Goal: Task Accomplishment & Management: Use online tool/utility

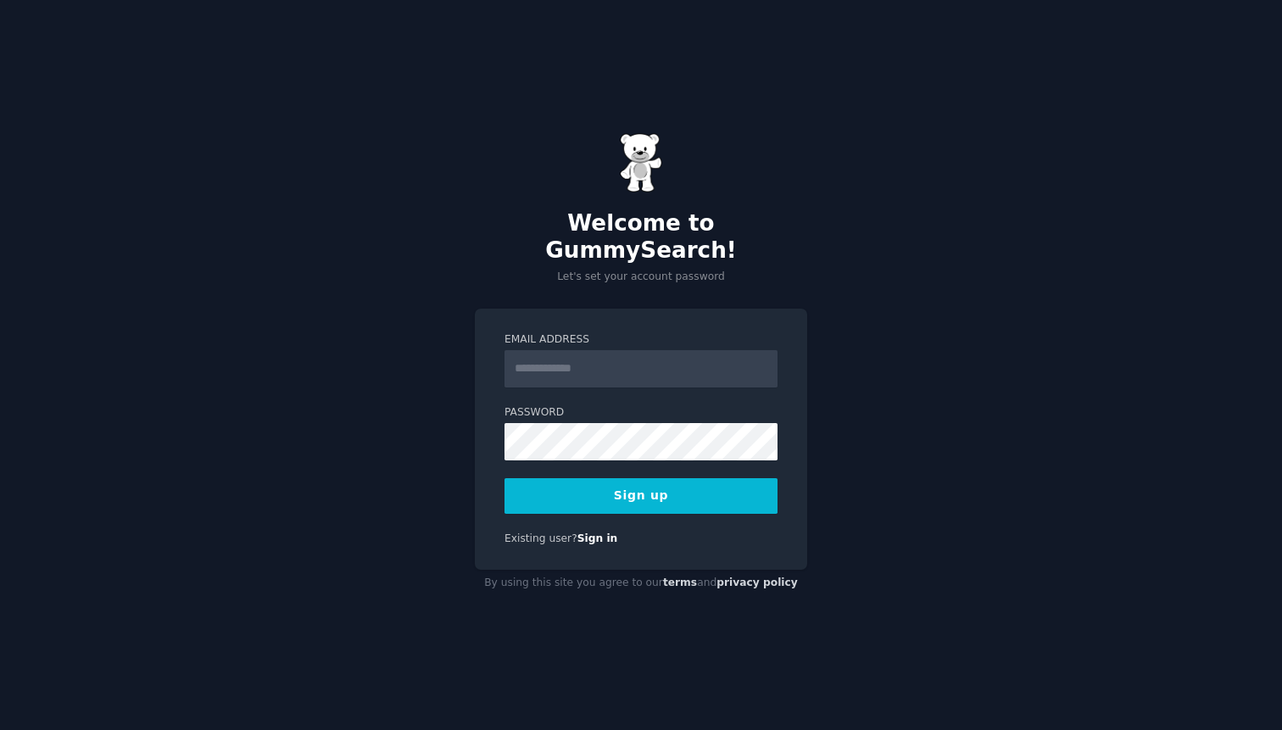
click at [607, 358] on input "Email Address" at bounding box center [641, 368] width 273 height 37
type input "**********"
click at [644, 478] on button "Sign up" at bounding box center [641, 496] width 273 height 36
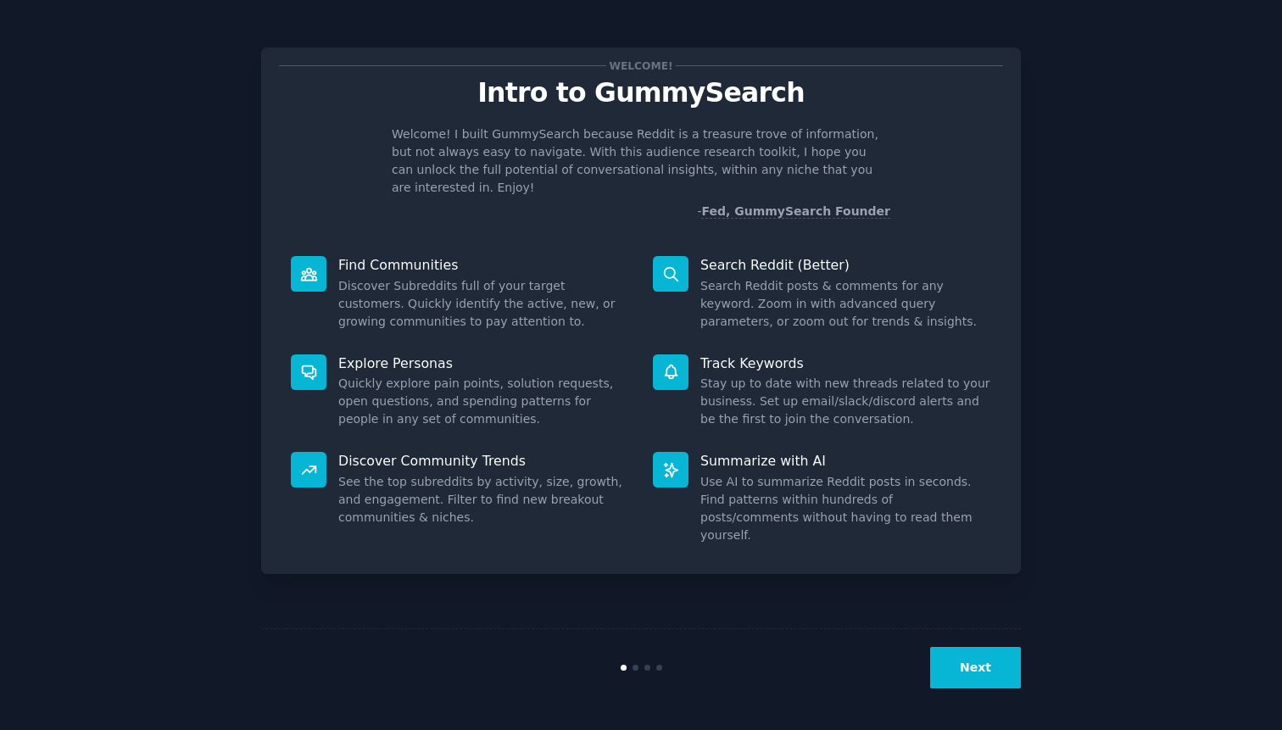
click at [989, 678] on button "Next" at bounding box center [975, 668] width 91 height 42
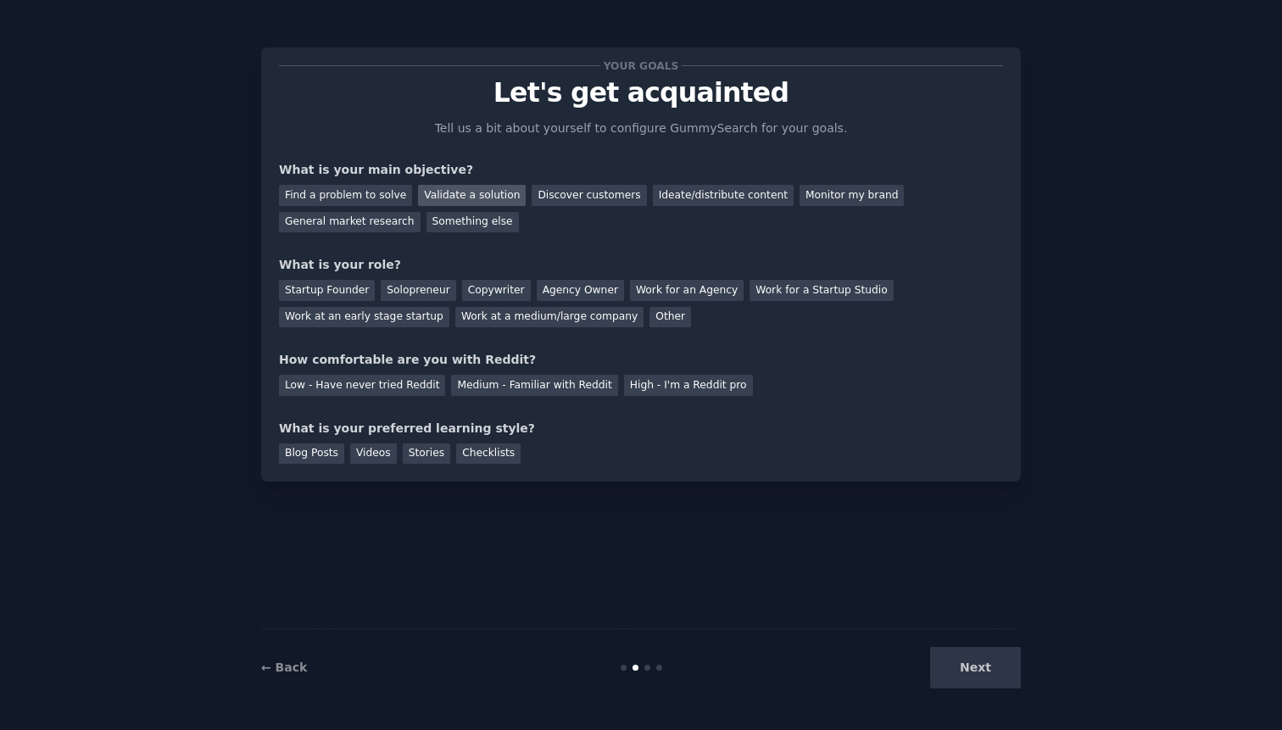
click at [469, 198] on div "Validate a solution" at bounding box center [472, 195] width 108 height 21
click at [410, 321] on div "Work at an early stage startup" at bounding box center [364, 317] width 170 height 21
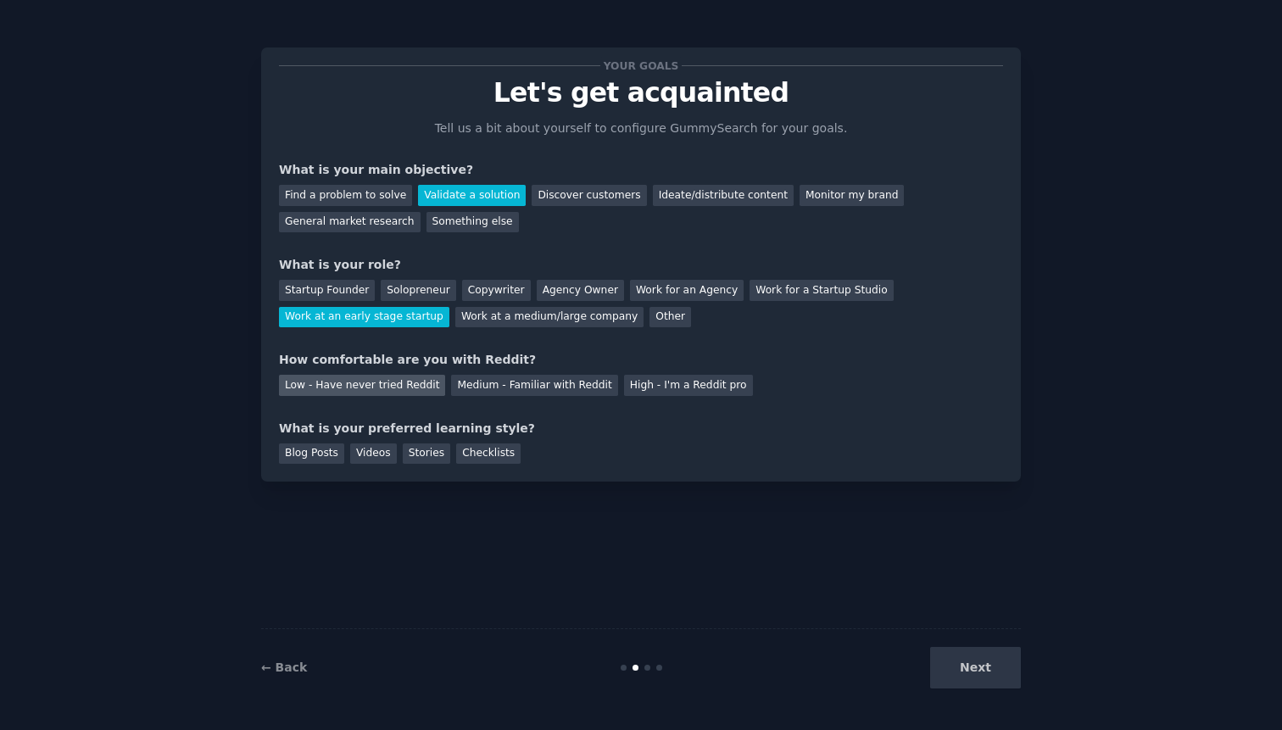
click at [395, 389] on div "Low - Have never tried Reddit" at bounding box center [362, 385] width 166 height 21
click at [386, 456] on div "Videos" at bounding box center [373, 454] width 47 height 21
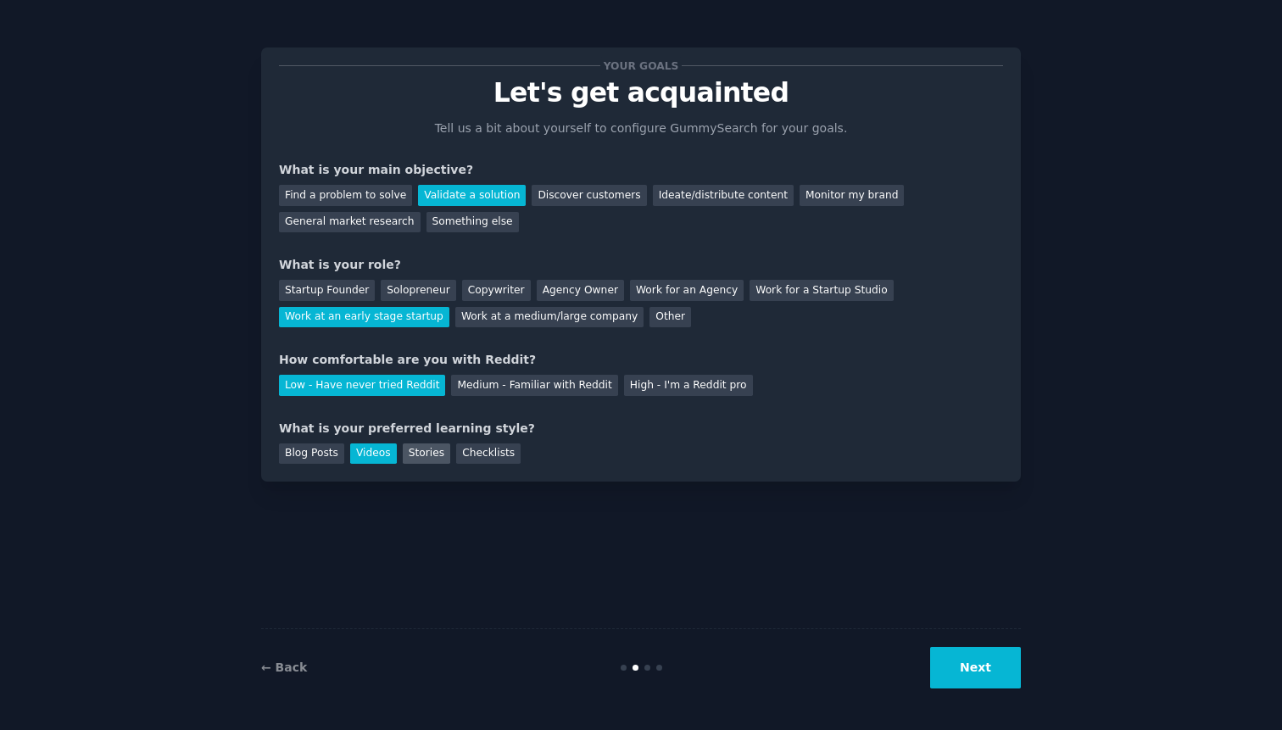
click at [433, 459] on div "Stories" at bounding box center [426, 454] width 47 height 21
click at [383, 454] on div "Videos" at bounding box center [373, 454] width 47 height 21
click at [990, 673] on button "Next" at bounding box center [975, 668] width 91 height 42
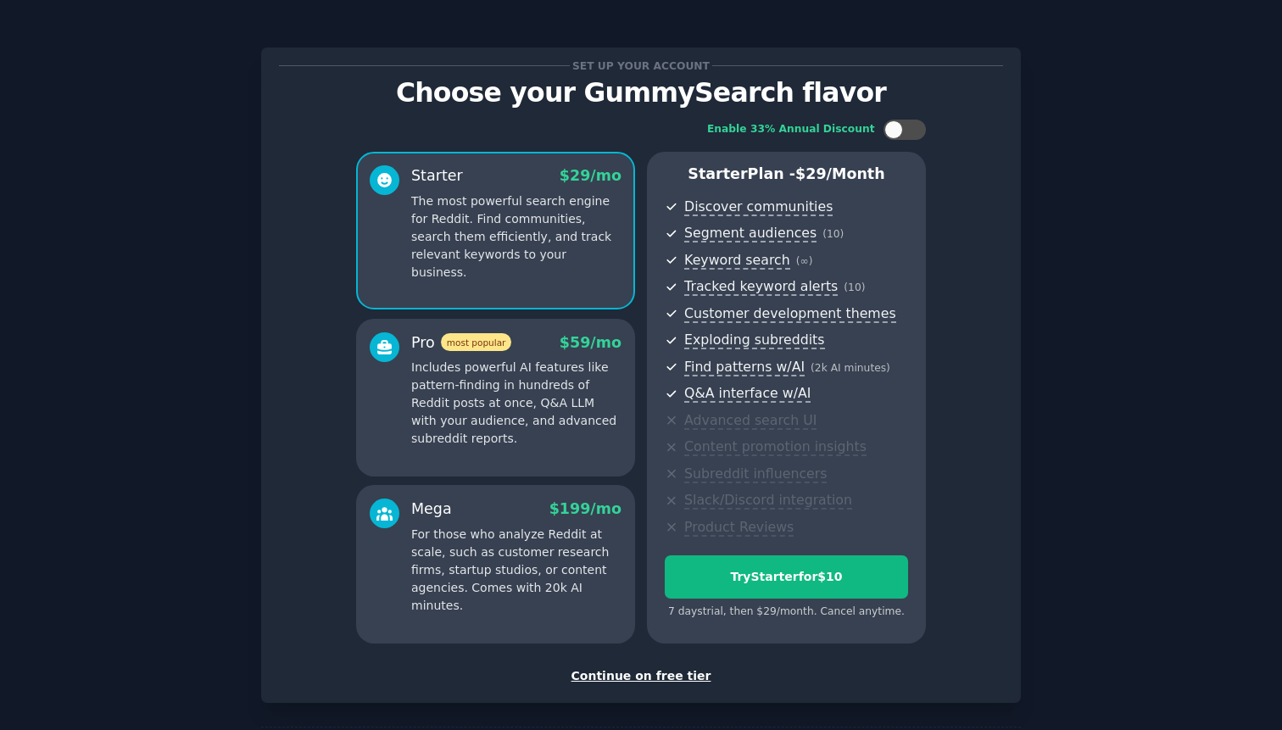
click at [651, 682] on div "Continue on free tier" at bounding box center [641, 677] width 724 height 18
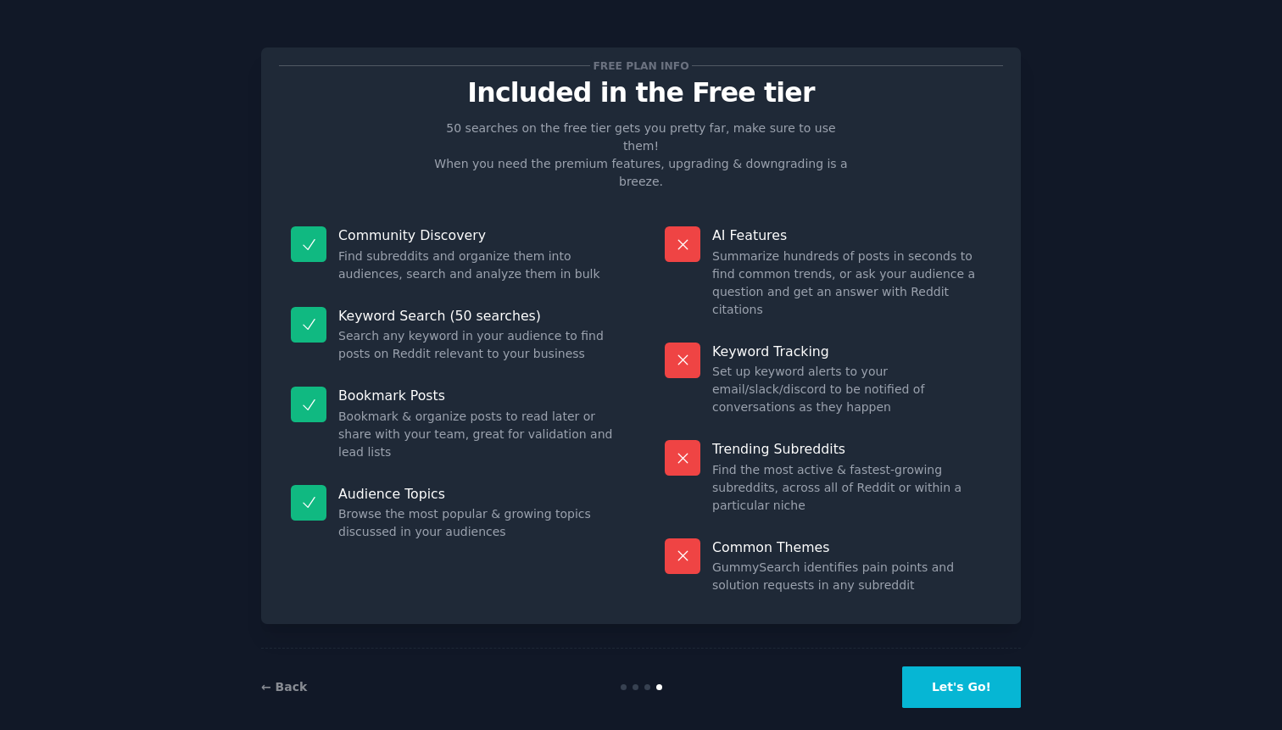
click at [966, 680] on button "Let's Go!" at bounding box center [961, 688] width 119 height 42
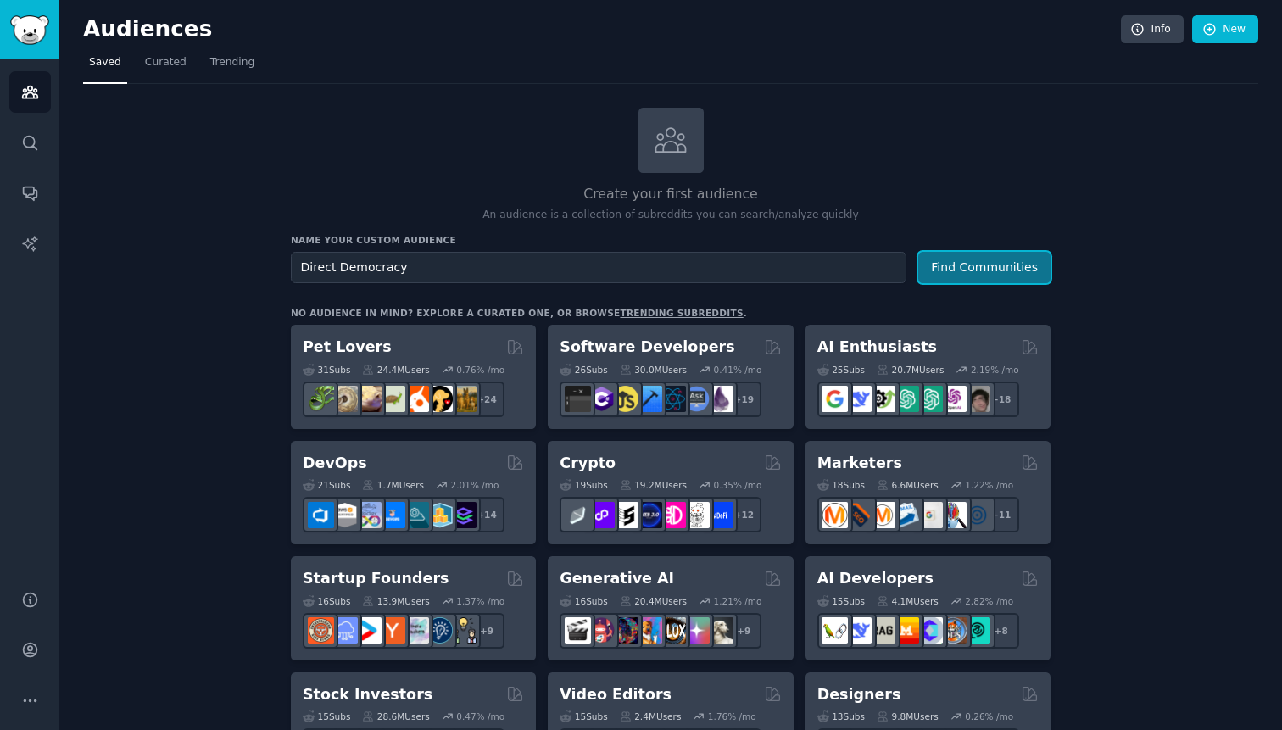
click at [1007, 263] on button "Find Communities" at bounding box center [985, 267] width 132 height 31
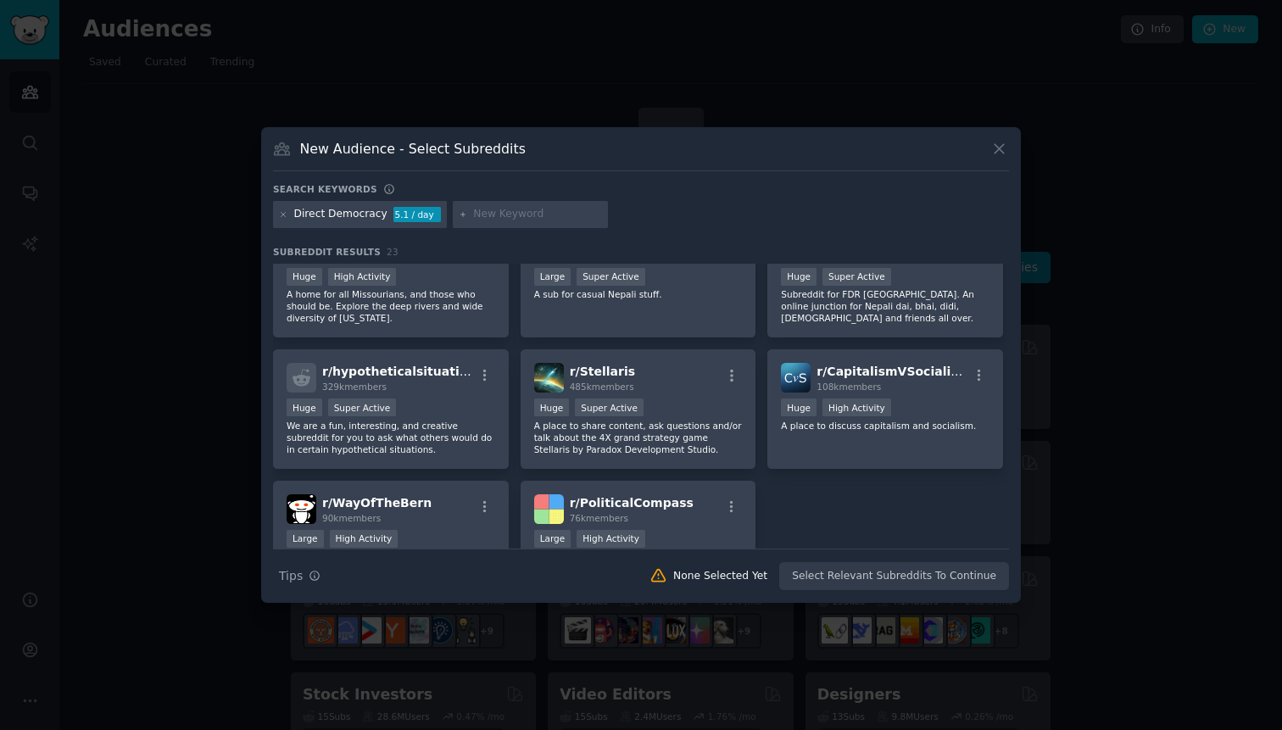
scroll to position [778, 0]
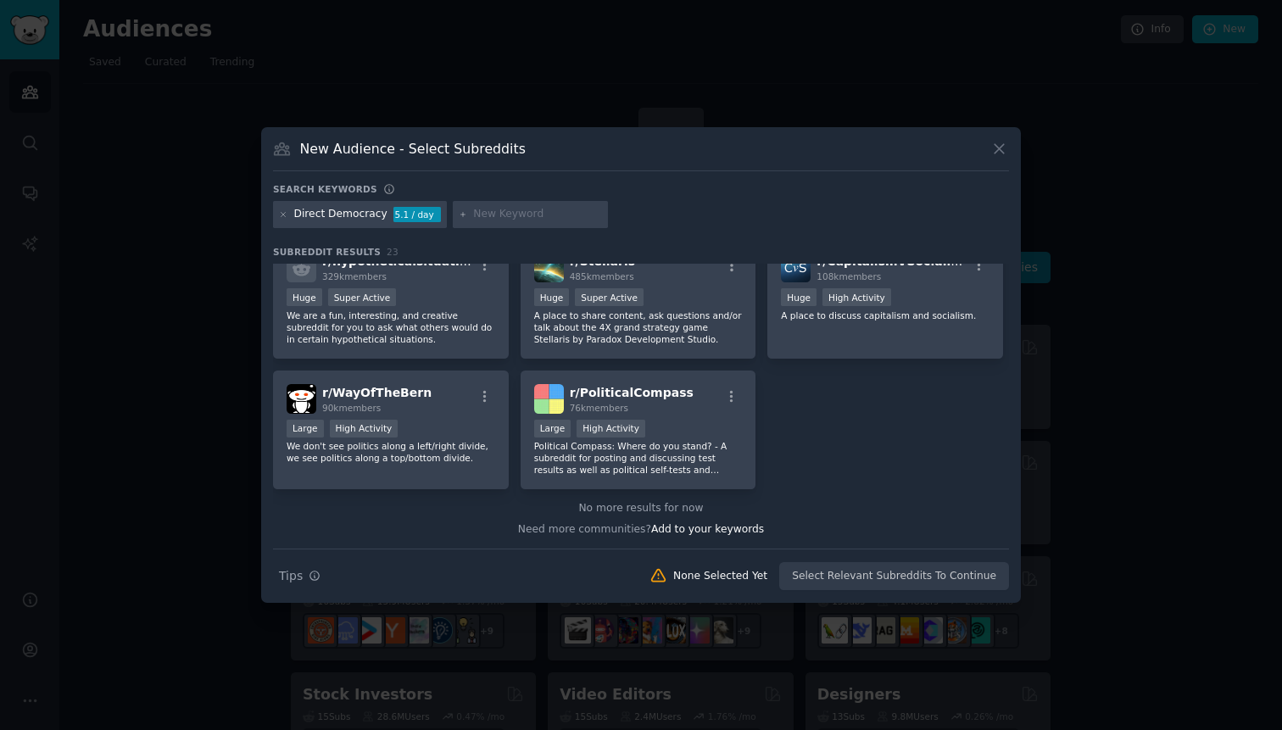
click at [994, 150] on icon at bounding box center [1000, 149] width 18 height 18
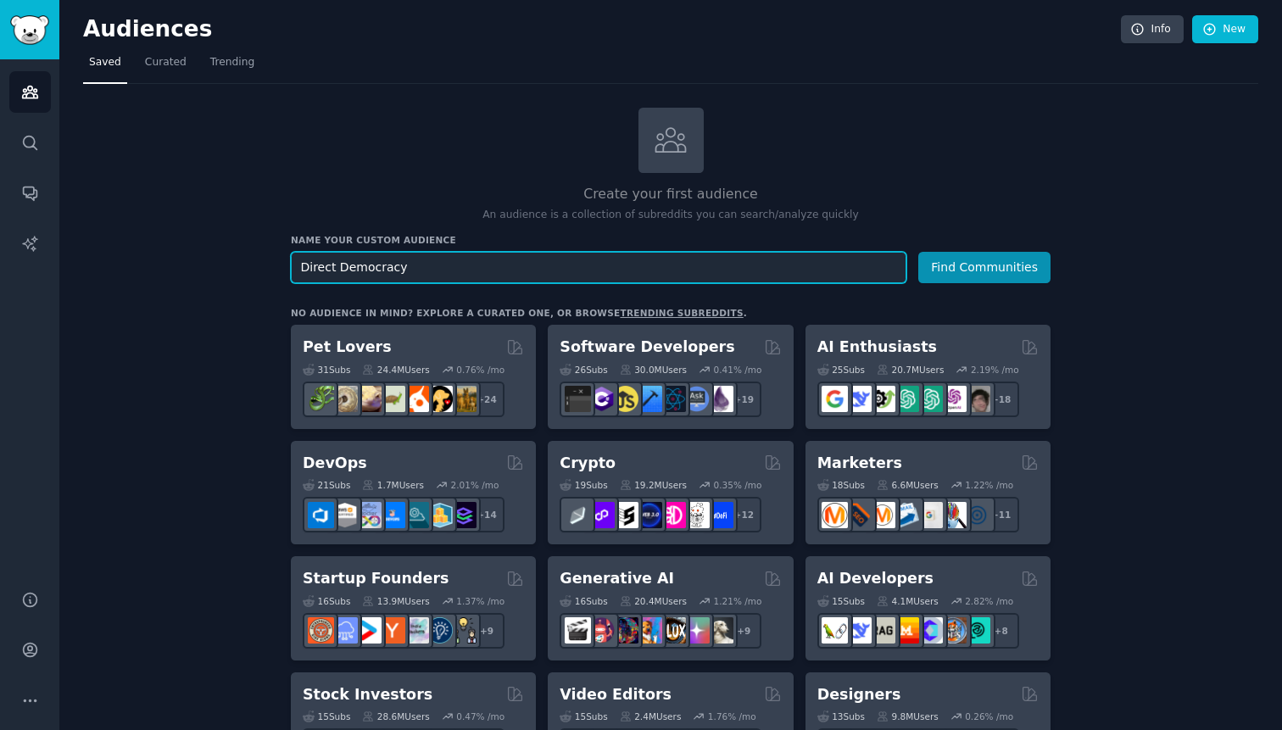
drag, startPoint x: 609, startPoint y: 274, endPoint x: 210, endPoint y: 274, distance: 399.5
click at [291, 274] on input "Direct Democracy" at bounding box center [599, 267] width 616 height 31
type input "politics"
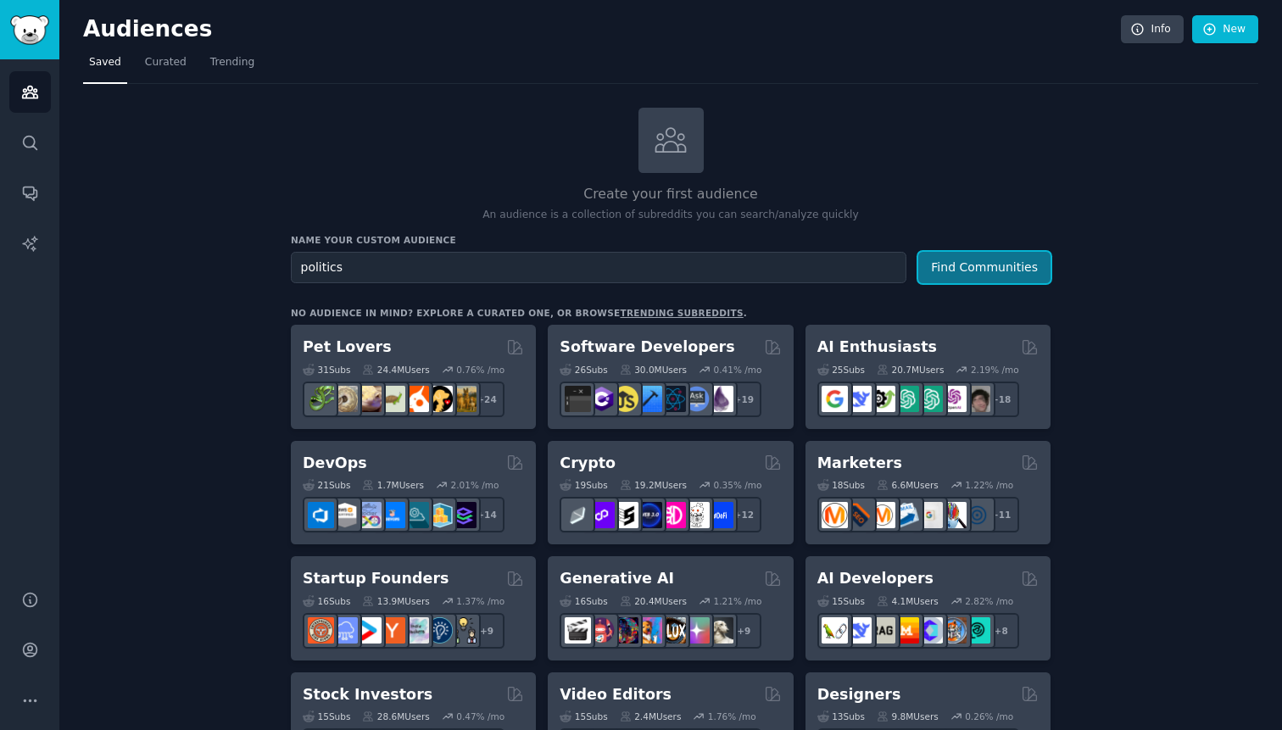
click at [1031, 276] on button "Find Communities" at bounding box center [985, 267] width 132 height 31
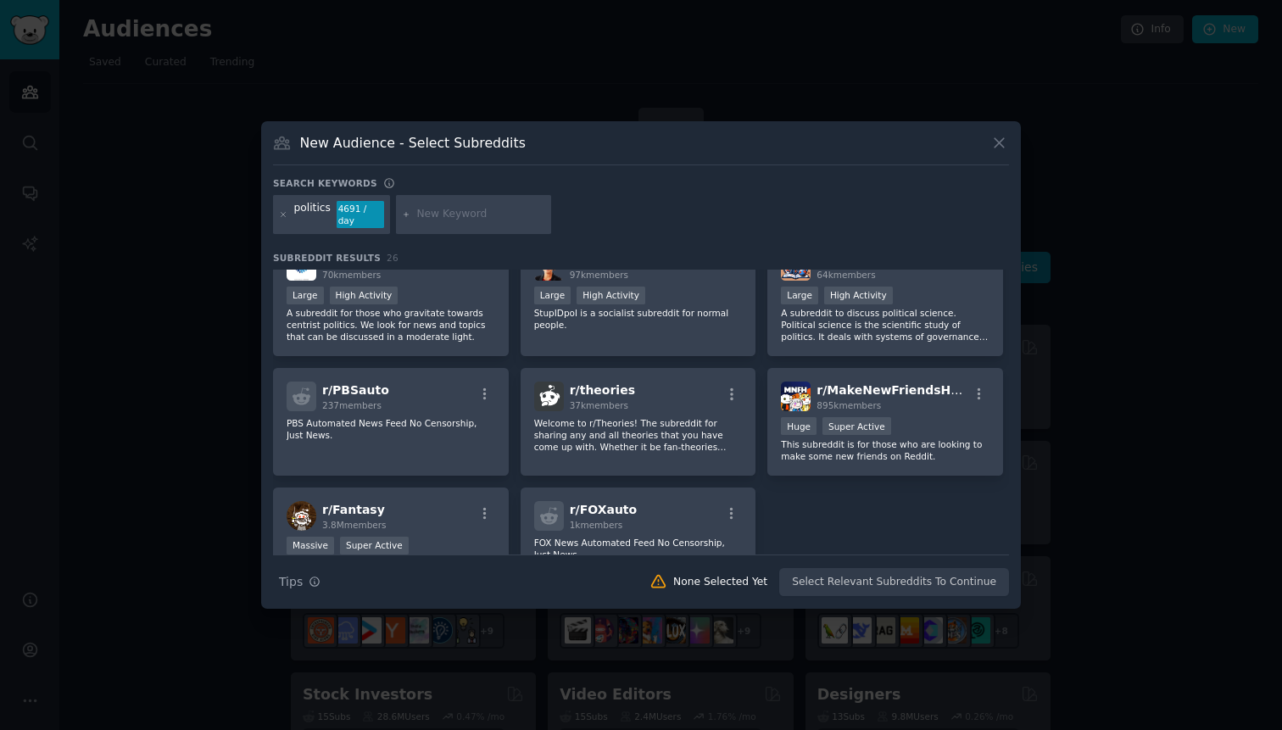
scroll to position [918, 0]
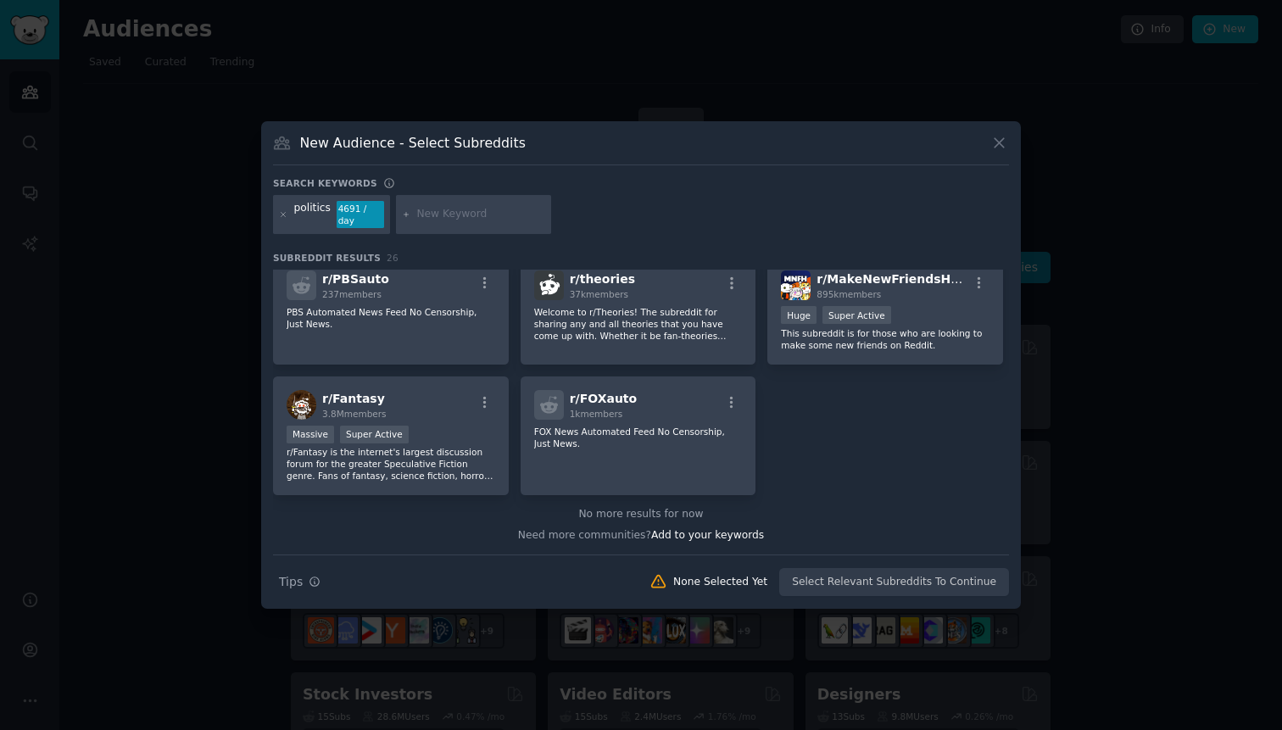
click at [998, 142] on icon at bounding box center [999, 143] width 9 height 9
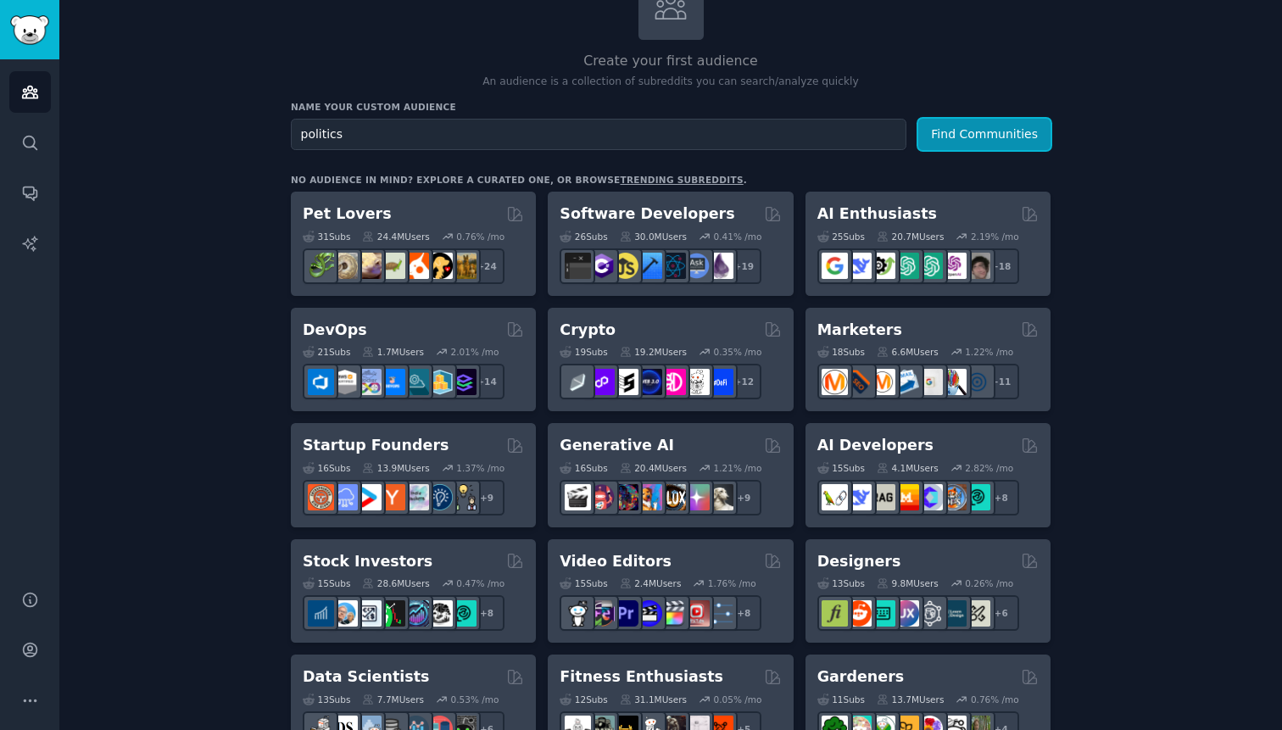
scroll to position [39, 0]
